Goal: Task Accomplishment & Management: Manage account settings

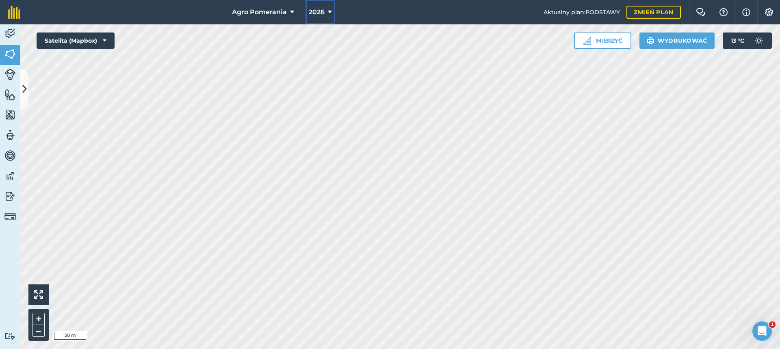
click at [330, 11] on icon at bounding box center [330, 12] width 4 height 10
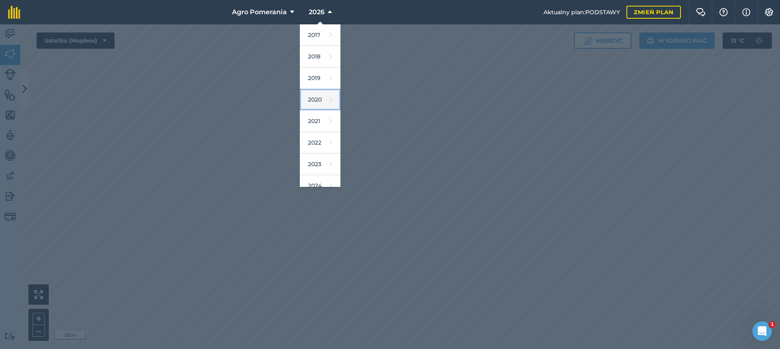
click at [321, 101] on link "2020" at bounding box center [320, 100] width 41 height 22
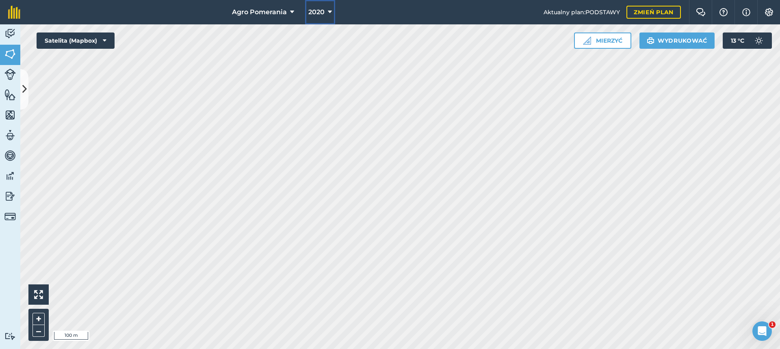
click at [328, 9] on icon at bounding box center [330, 12] width 4 height 10
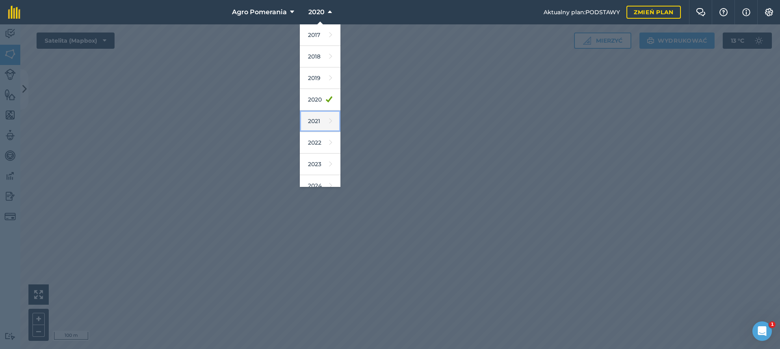
click at [318, 121] on font "2021" at bounding box center [314, 120] width 12 height 7
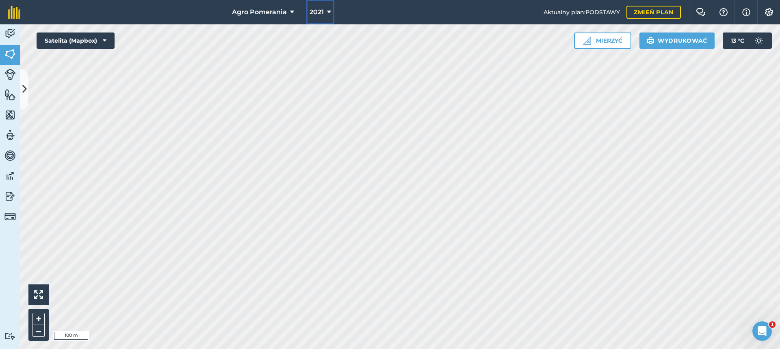
click at [328, 10] on icon at bounding box center [329, 12] width 4 height 10
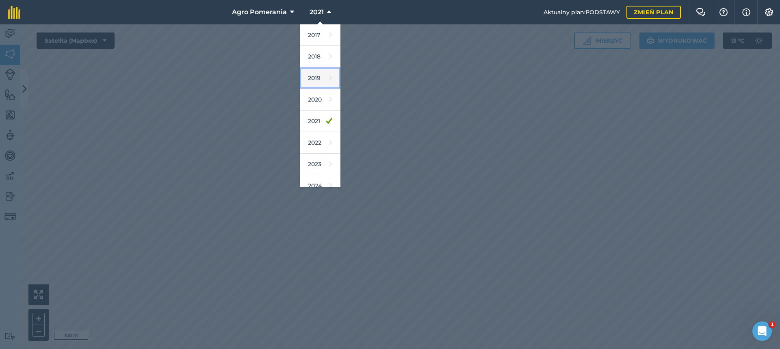
click at [320, 78] on link "2019" at bounding box center [320, 78] width 41 height 22
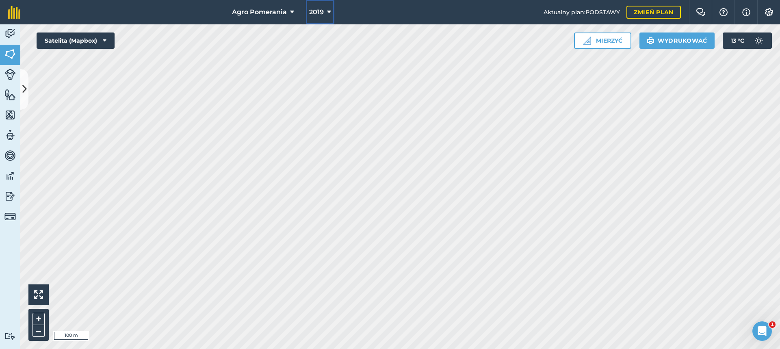
click at [327, 13] on icon at bounding box center [329, 12] width 4 height 10
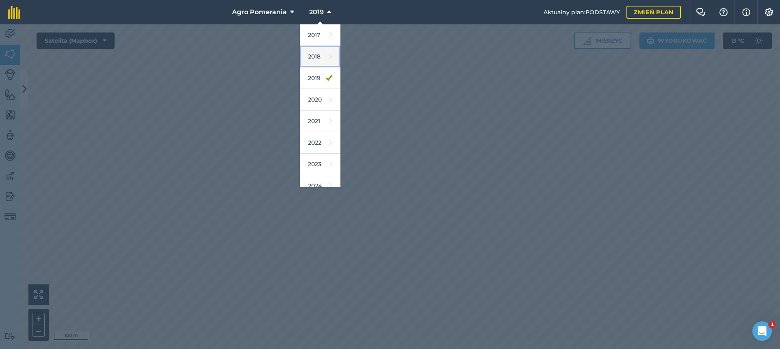
click at [321, 56] on link "2018" at bounding box center [320, 57] width 41 height 22
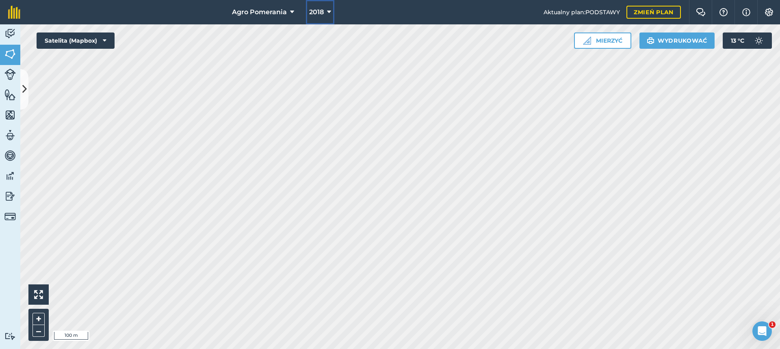
click at [327, 13] on icon at bounding box center [329, 12] width 4 height 10
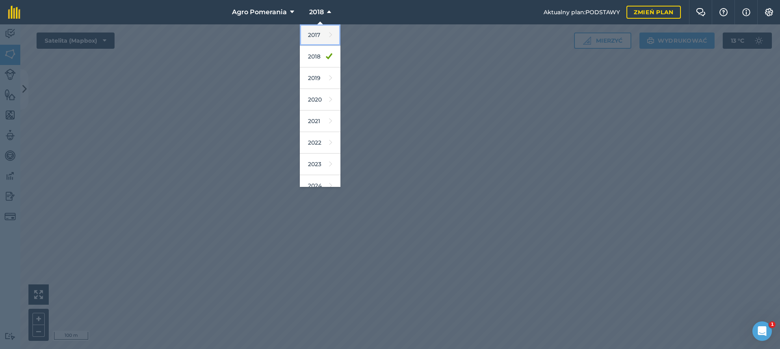
click at [329, 36] on icon at bounding box center [330, 34] width 3 height 11
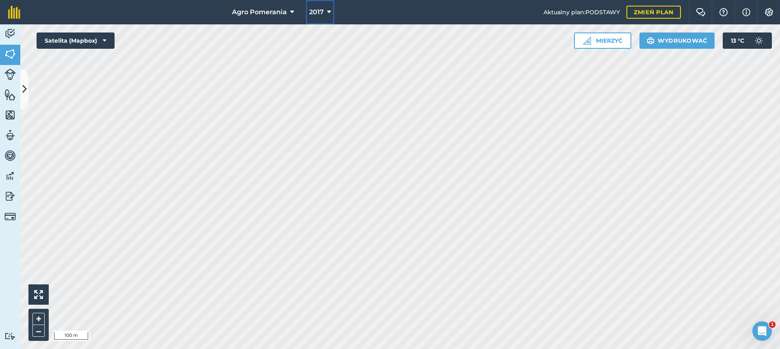
drag, startPoint x: 329, startPoint y: 11, endPoint x: 328, endPoint y: 15, distance: 4.4
click at [329, 11] on icon at bounding box center [329, 12] width 4 height 10
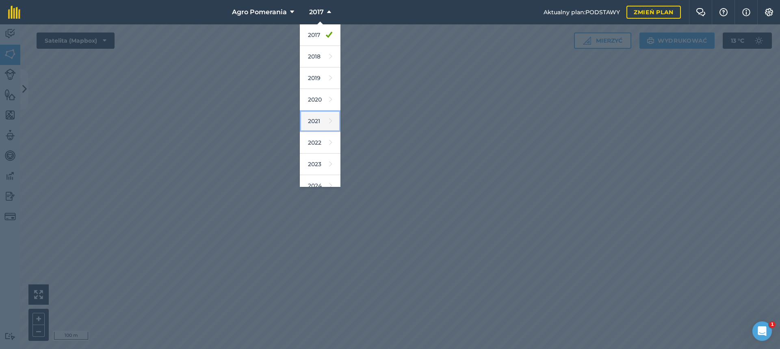
click at [329, 118] on icon at bounding box center [330, 120] width 3 height 11
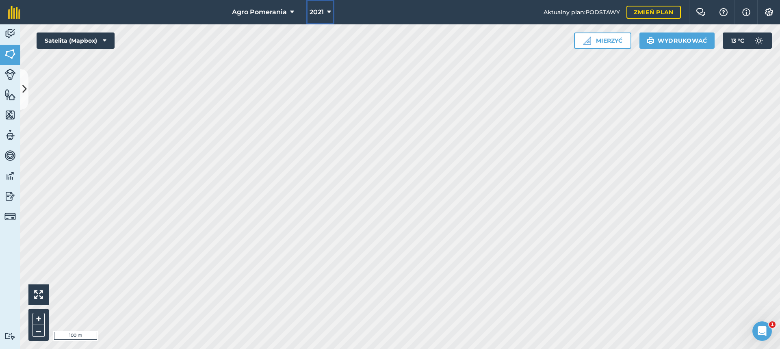
click at [327, 11] on icon at bounding box center [329, 12] width 4 height 10
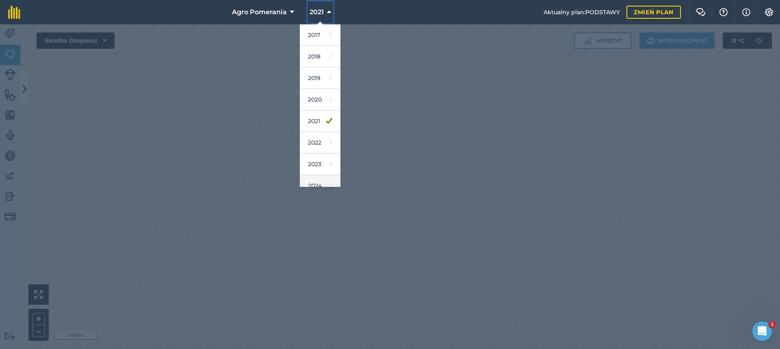
scroll to position [74, 0]
click at [320, 153] on link "2026" at bounding box center [320, 155] width 41 height 22
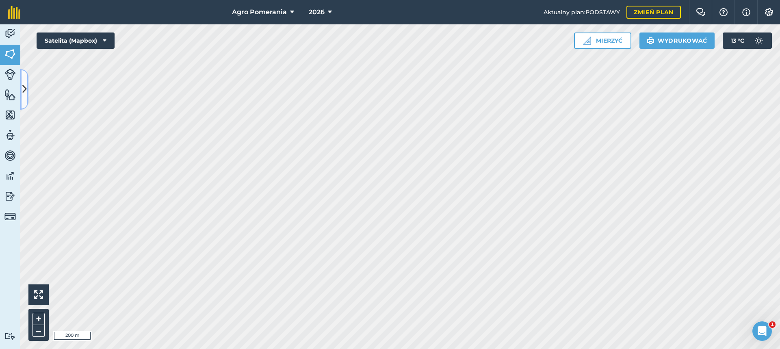
click at [22, 86] on button at bounding box center [24, 89] width 8 height 41
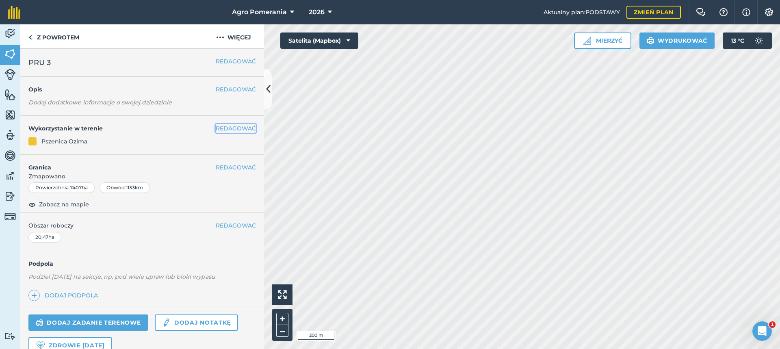
click at [230, 128] on font "REDAGOWAĆ" at bounding box center [236, 128] width 40 height 7
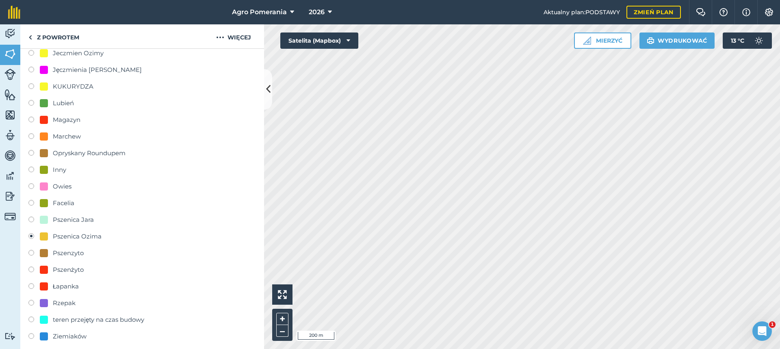
scroll to position [325, 0]
drag, startPoint x: 45, startPoint y: 220, endPoint x: 157, endPoint y: 242, distance: 113.5
click at [159, 244] on div "-- Nie ustawiono -- Blok 1 [GEOGRAPHIC_DATA] uprawę Zboże DO ORKI Nasiona trawy…" at bounding box center [141, 88] width 227 height 545
click at [32, 220] on label at bounding box center [33, 221] width 11 height 8
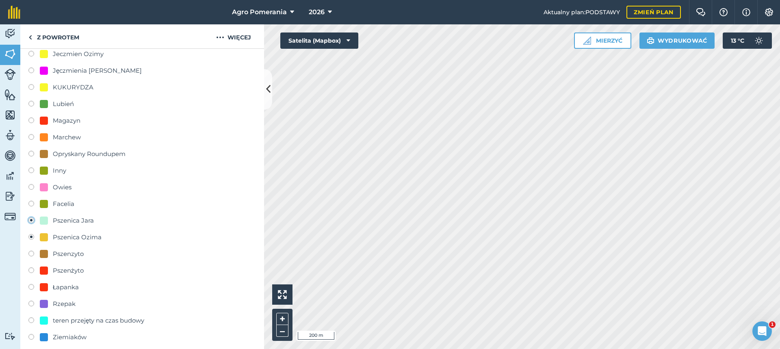
radio input "true"
radio input "false"
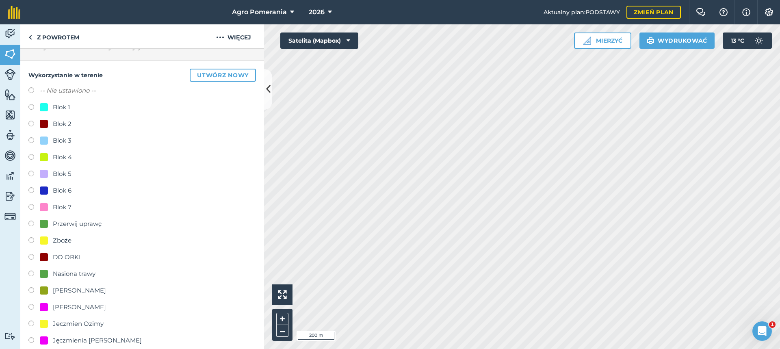
scroll to position [0, 0]
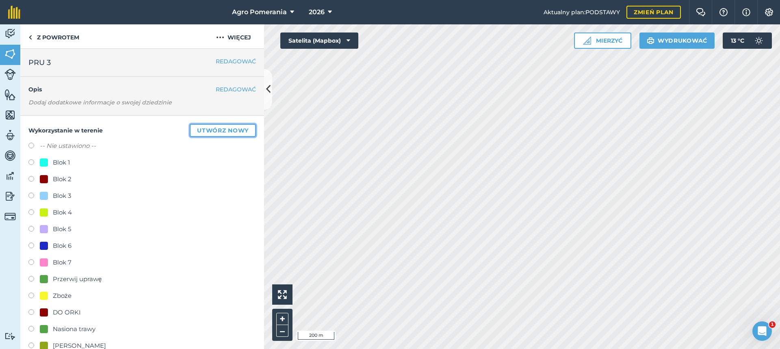
click at [221, 127] on font "Utwórz nowy" at bounding box center [223, 130] width 52 height 7
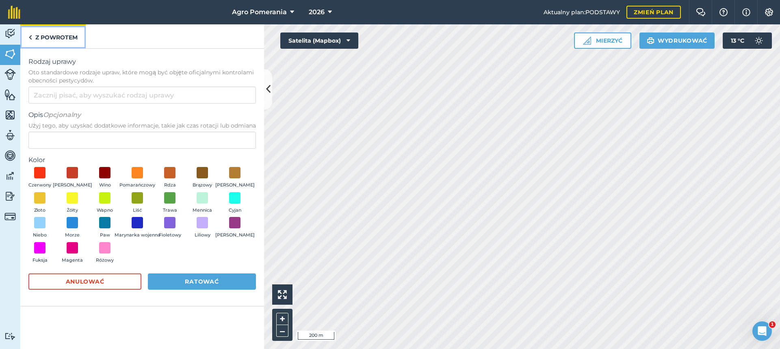
click at [29, 37] on img at bounding box center [30, 37] width 4 height 10
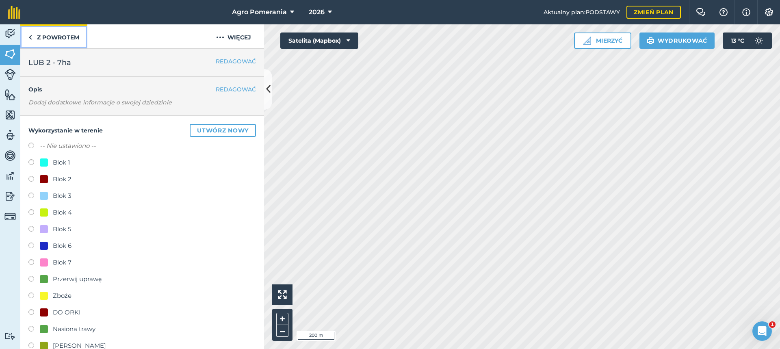
click at [33, 39] on link "Z powrotem" at bounding box center [53, 36] width 67 height 24
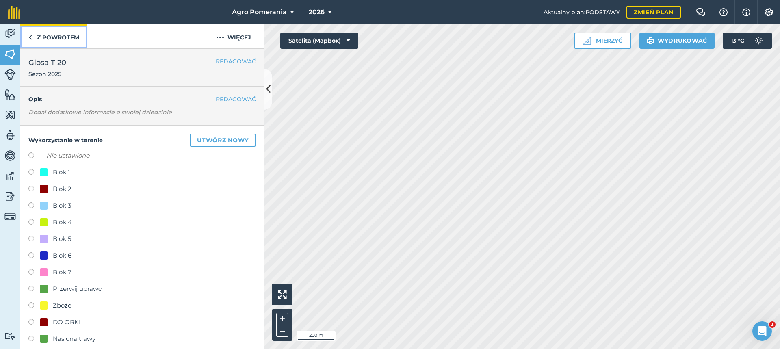
click at [30, 38] on img at bounding box center [30, 37] width 4 height 10
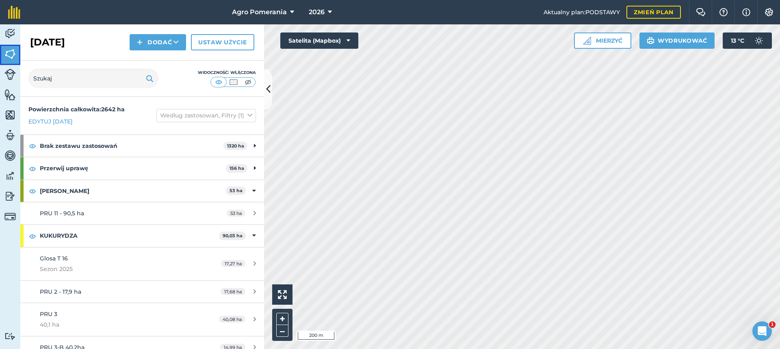
click at [9, 52] on img at bounding box center [9, 54] width 11 height 12
click at [6, 94] on img at bounding box center [9, 95] width 11 height 12
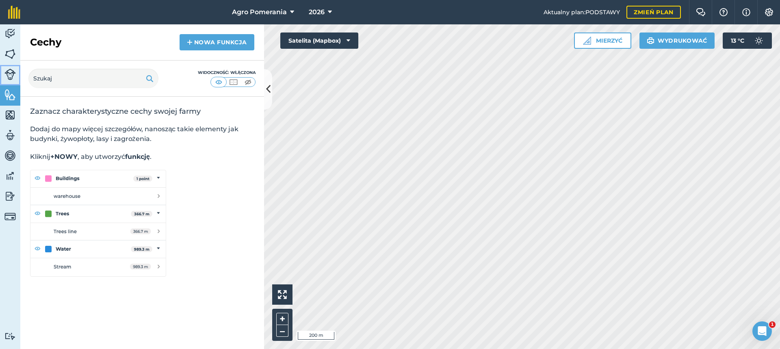
click at [12, 70] on img at bounding box center [9, 74] width 11 height 11
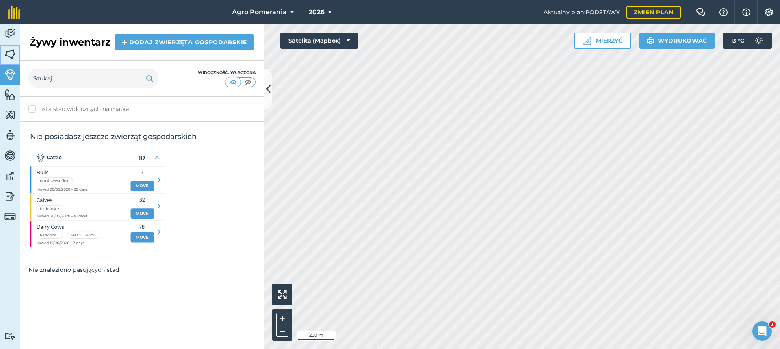
click at [11, 52] on img at bounding box center [9, 54] width 11 height 12
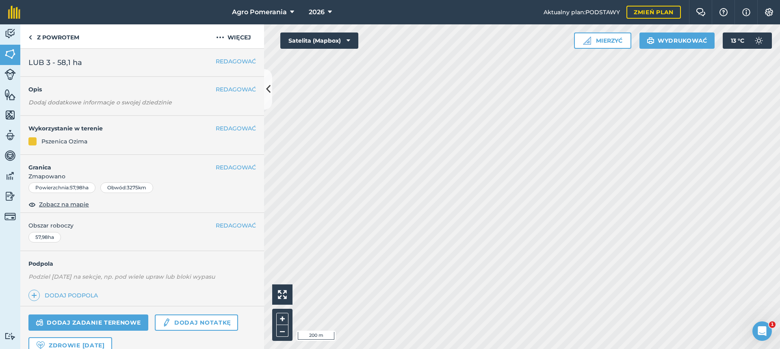
click at [46, 143] on font "Pszenica Ozima" at bounding box center [64, 141] width 46 height 7
click at [229, 129] on font "REDAGOWAĆ" at bounding box center [236, 128] width 40 height 7
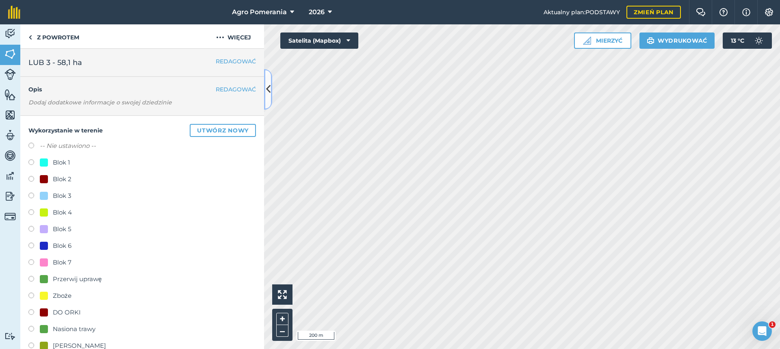
click at [269, 90] on icon at bounding box center [268, 89] width 4 height 14
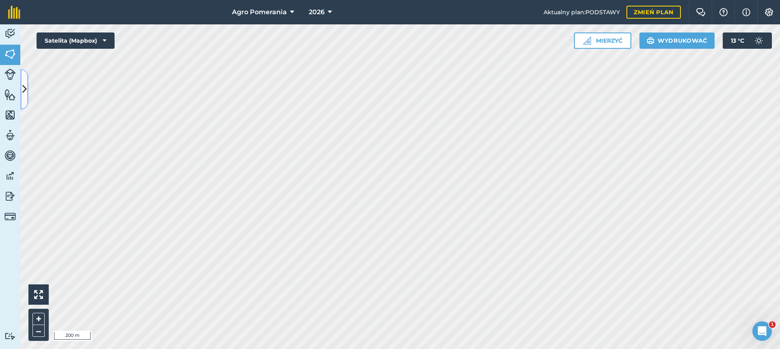
click at [25, 93] on icon at bounding box center [24, 89] width 4 height 14
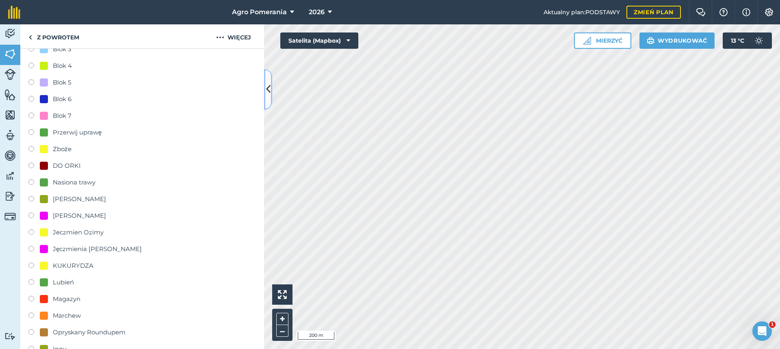
scroll to position [244, 0]
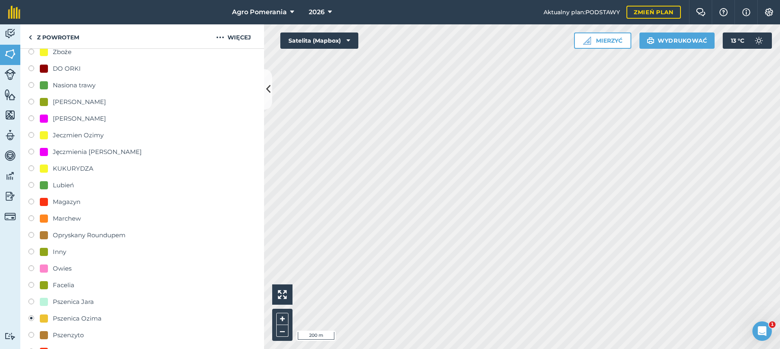
click at [32, 152] on label at bounding box center [33, 153] width 11 height 8
radio input "true"
radio input "false"
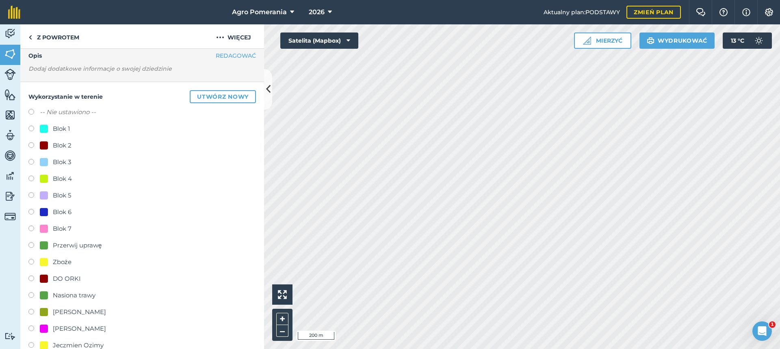
scroll to position [0, 0]
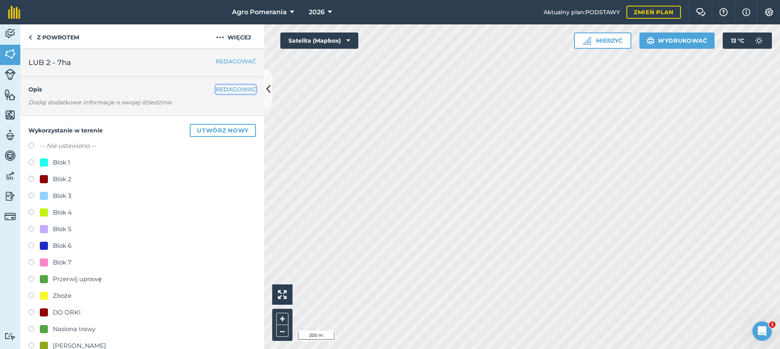
click at [225, 89] on font "REDAGOWAĆ" at bounding box center [236, 89] width 40 height 7
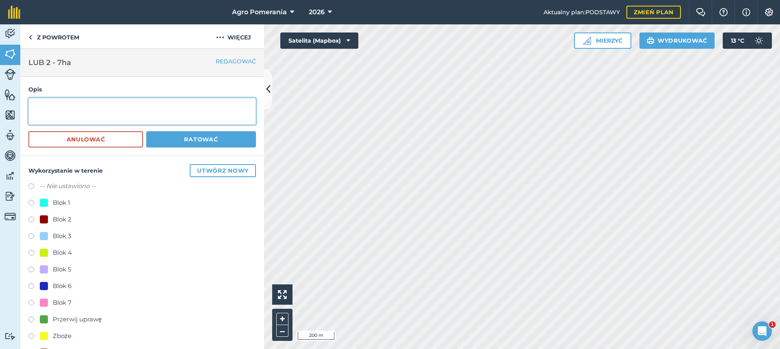
click at [62, 106] on textarea at bounding box center [141, 111] width 227 height 27
type textarea "[PERSON_NAME]"
click at [193, 140] on font "Ratować" at bounding box center [201, 139] width 34 height 7
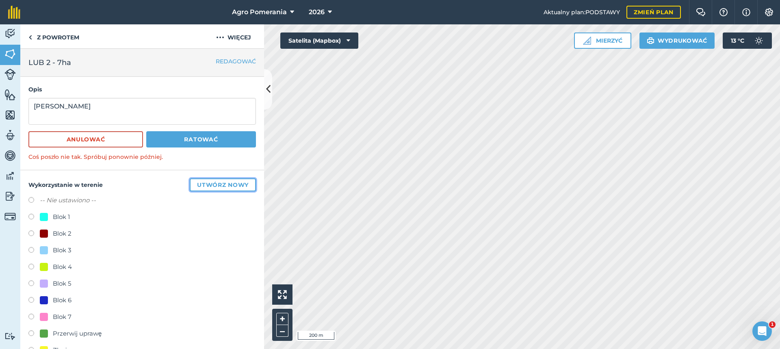
click at [218, 183] on font "Utwórz nowy" at bounding box center [223, 184] width 52 height 7
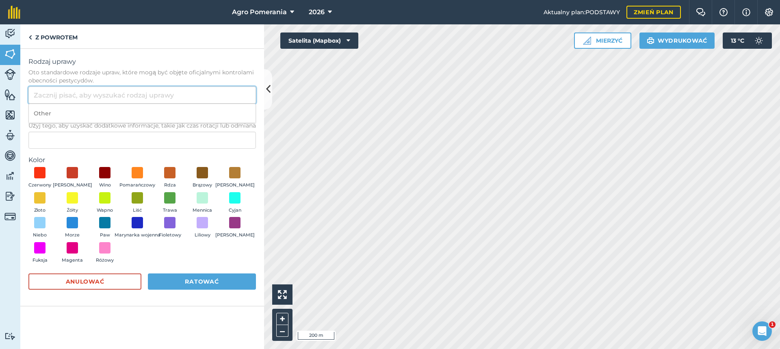
click at [63, 95] on input "Rodzaj uprawy Oto standardowe rodzaje upraw, które mogą być objęte oficjalnymi …" at bounding box center [141, 94] width 227 height 17
type input "[PERSON_NAME]"
click at [108, 249] on span at bounding box center [105, 247] width 13 height 13
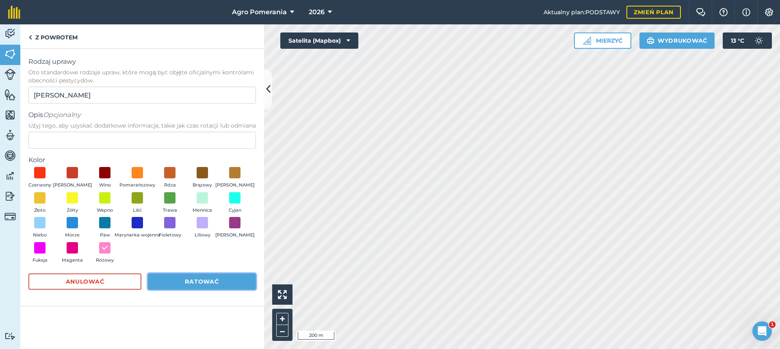
click at [202, 277] on button "Ratować" at bounding box center [202, 281] width 108 height 16
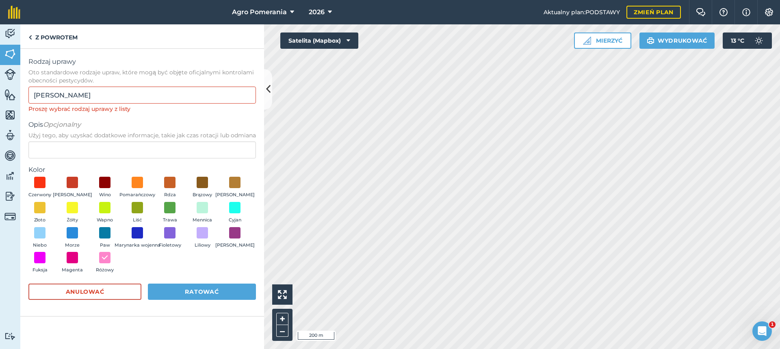
click at [61, 127] on font "Opcjonalny" at bounding box center [62, 125] width 38 height 8
click at [61, 141] on input "Opis Opcjonalny Użyj tego, aby uzyskać dodatkowe informacje, takie jak czas rot…" at bounding box center [141, 149] width 227 height 17
click at [60, 146] on input "Opis Opcjonalny Użyj tego, aby uzyskać dodatkowe informacje, takie jak czas rot…" at bounding box center [141, 149] width 227 height 17
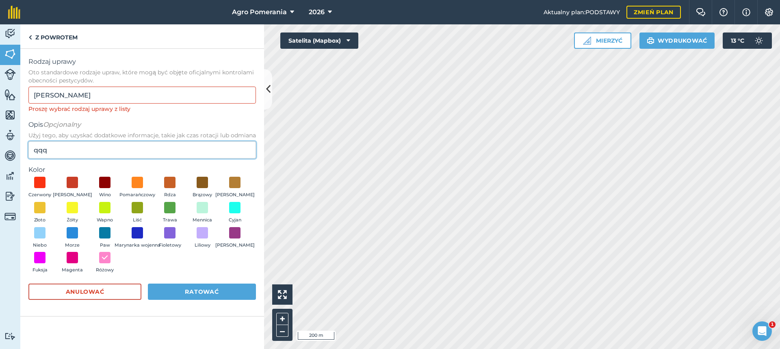
type input "qqq"
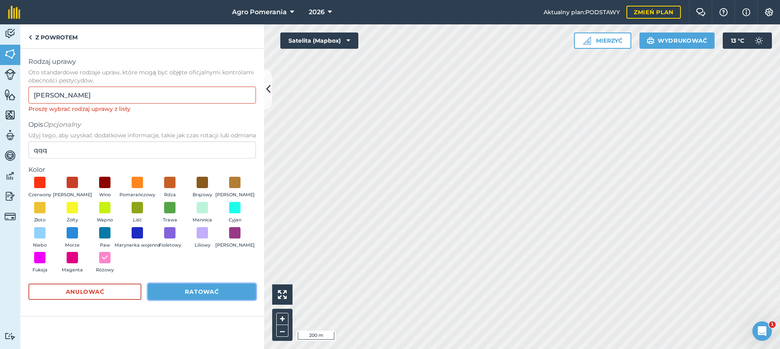
click at [163, 293] on button "Ratować" at bounding box center [202, 291] width 108 height 16
click at [119, 294] on button "Anulować" at bounding box center [84, 291] width 113 height 16
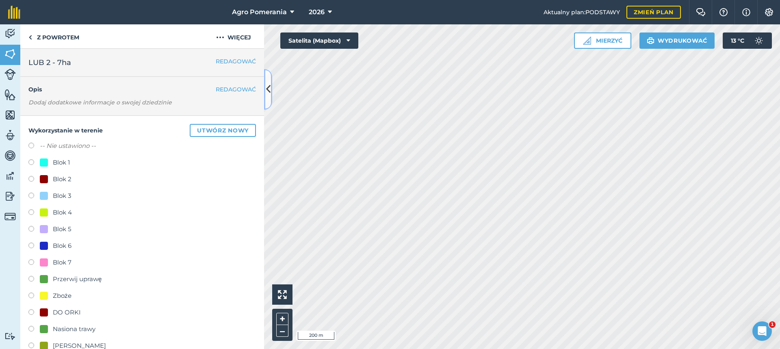
click at [268, 91] on icon at bounding box center [268, 89] width 4 height 14
